Goal: Transaction & Acquisition: Purchase product/service

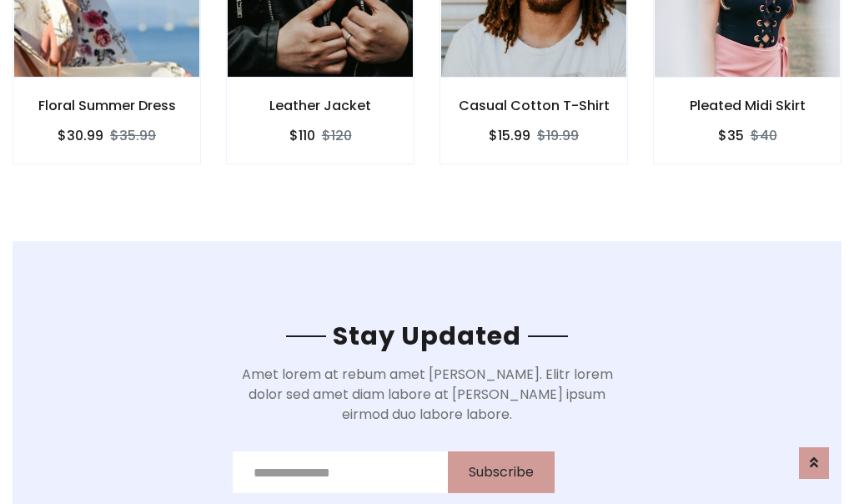
scroll to position [2513, 0]
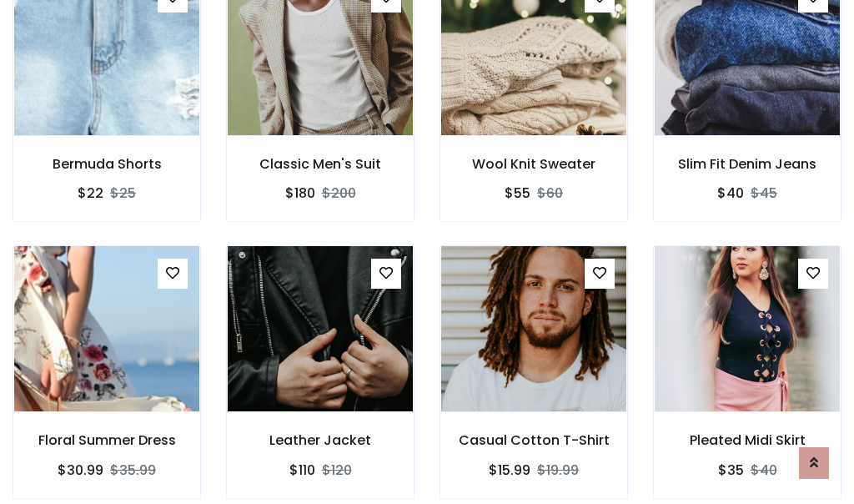
click at [427, 252] on div "Casual Cotton T-Shirt $15.99 $19.99" at bounding box center [534, 383] width 214 height 276
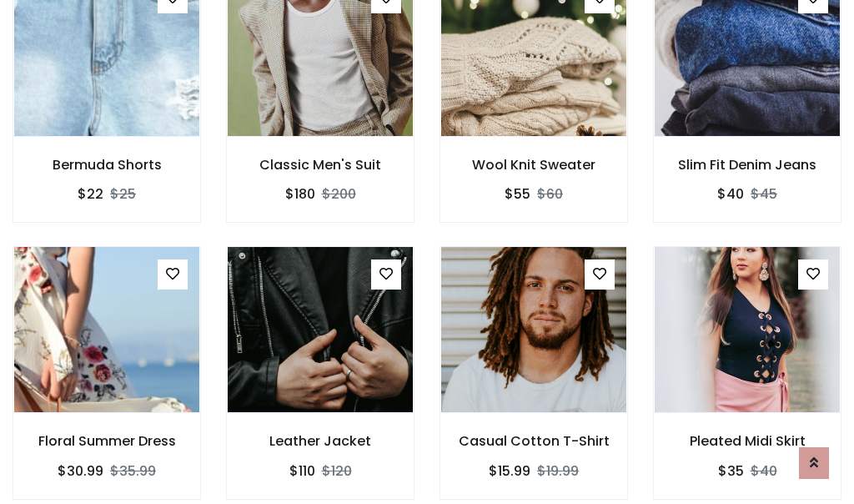
click at [427, 252] on div "Casual Cotton T-Shirt $15.99 $19.99" at bounding box center [534, 384] width 214 height 276
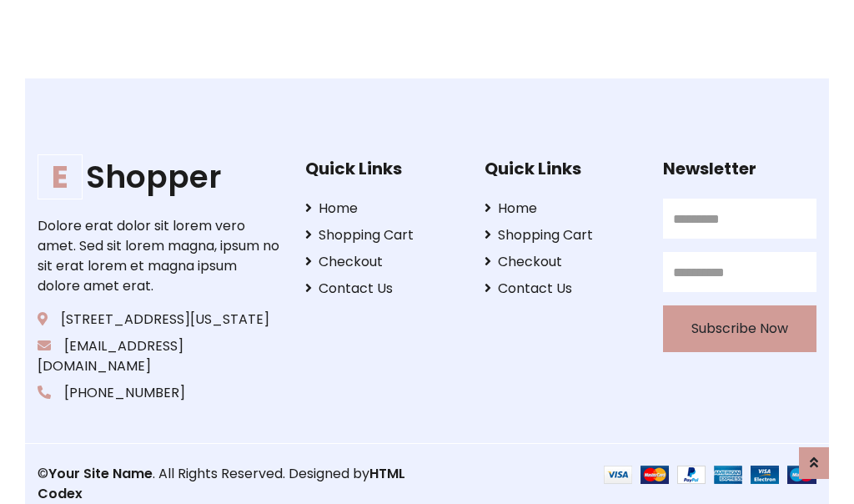
scroll to position [3176, 0]
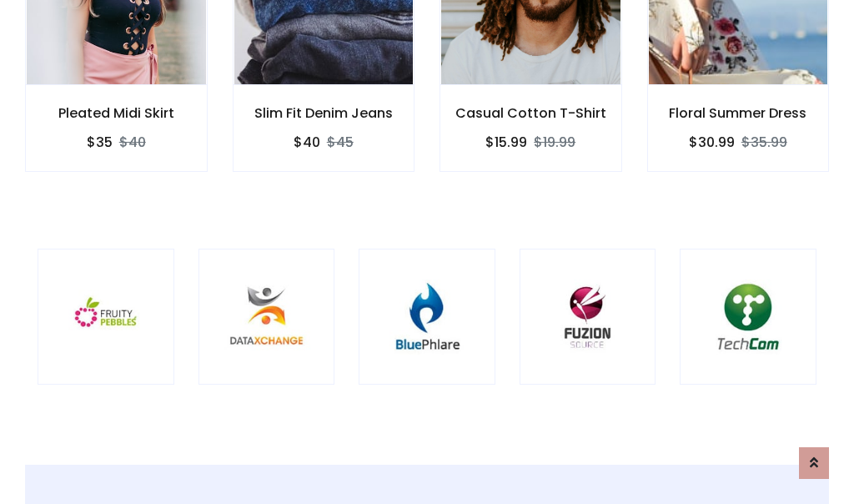
click at [427, 251] on div at bounding box center [427, 317] width 137 height 137
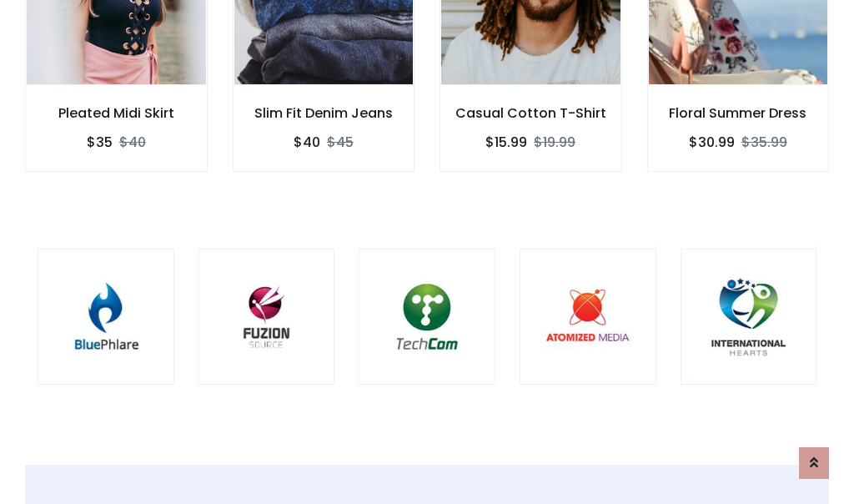
click at [427, 252] on div at bounding box center [427, 317] width 137 height 137
click at [427, 251] on div at bounding box center [427, 317] width 137 height 137
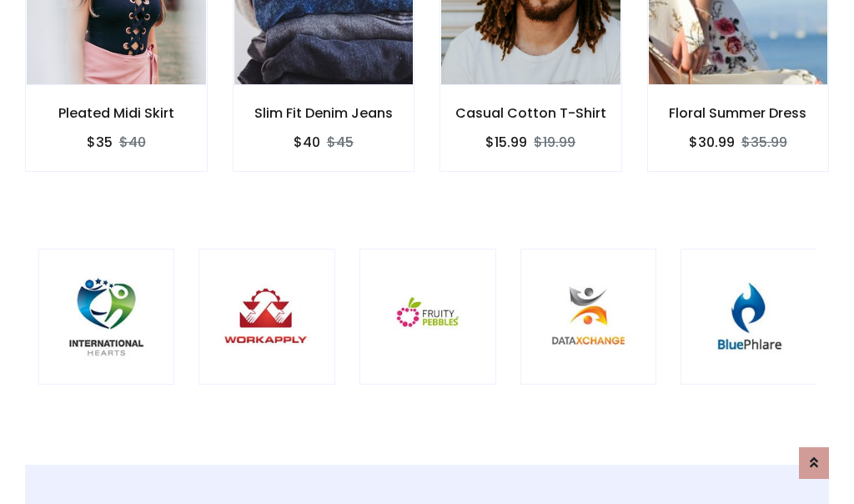
scroll to position [0, 0]
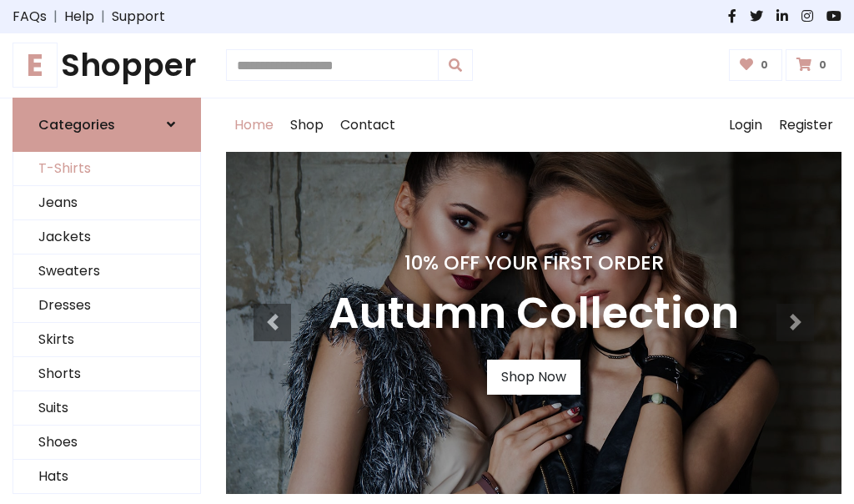
click at [107, 169] on link "T-Shirts" at bounding box center [106, 169] width 187 height 34
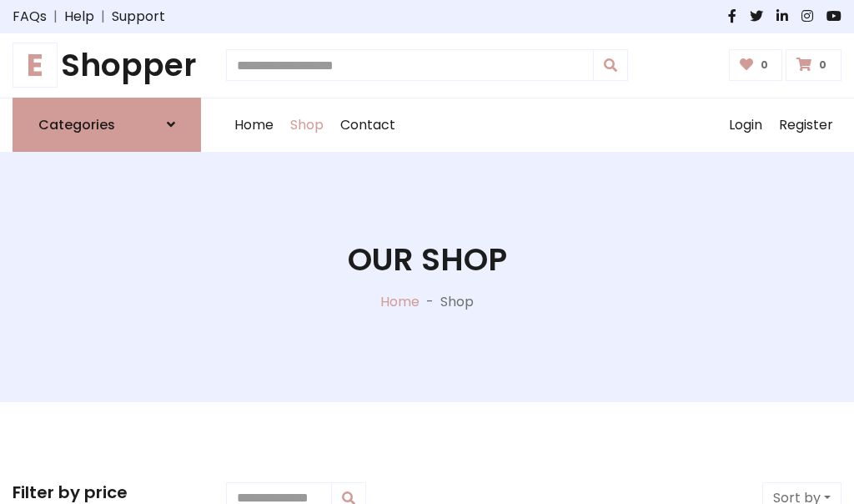
scroll to position [669, 0]
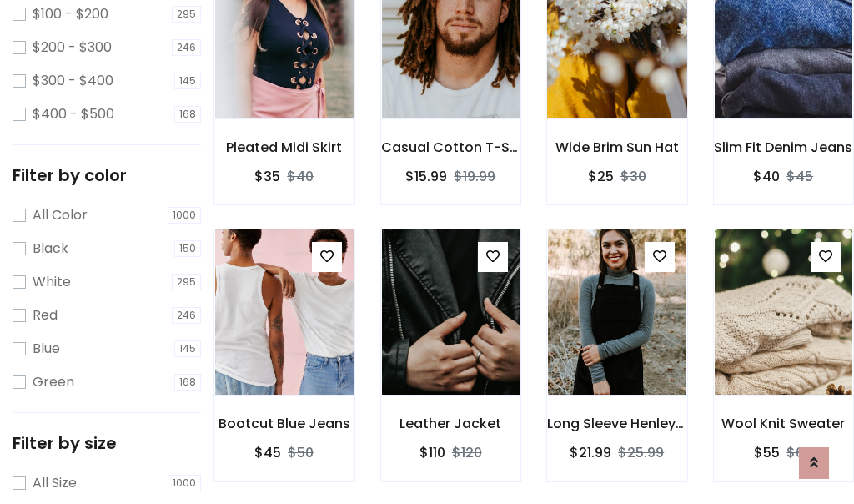
scroll to position [0, 0]
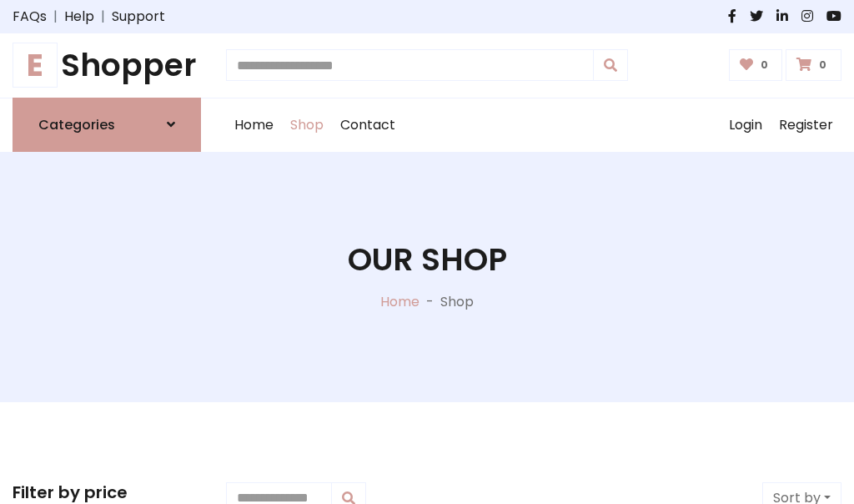
click at [107, 65] on h1 "E Shopper" at bounding box center [107, 66] width 189 height 38
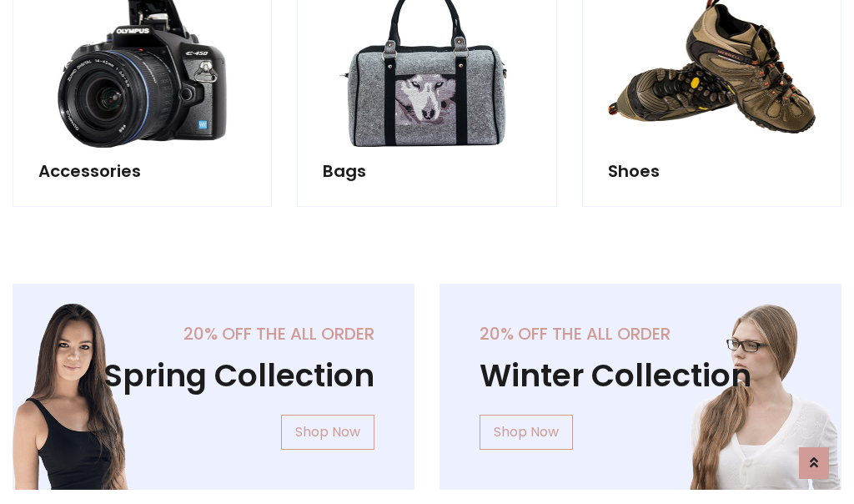
scroll to position [1621, 0]
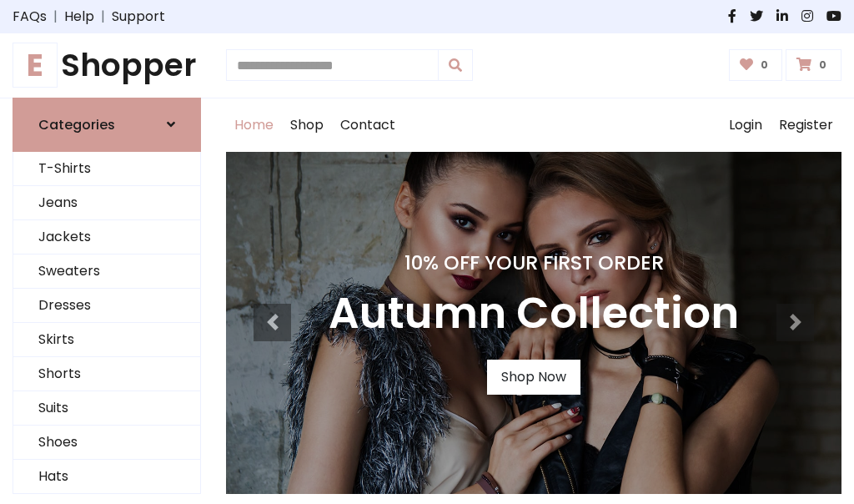
scroll to position [547, 0]
